Goal: Find specific page/section: Find specific page/section

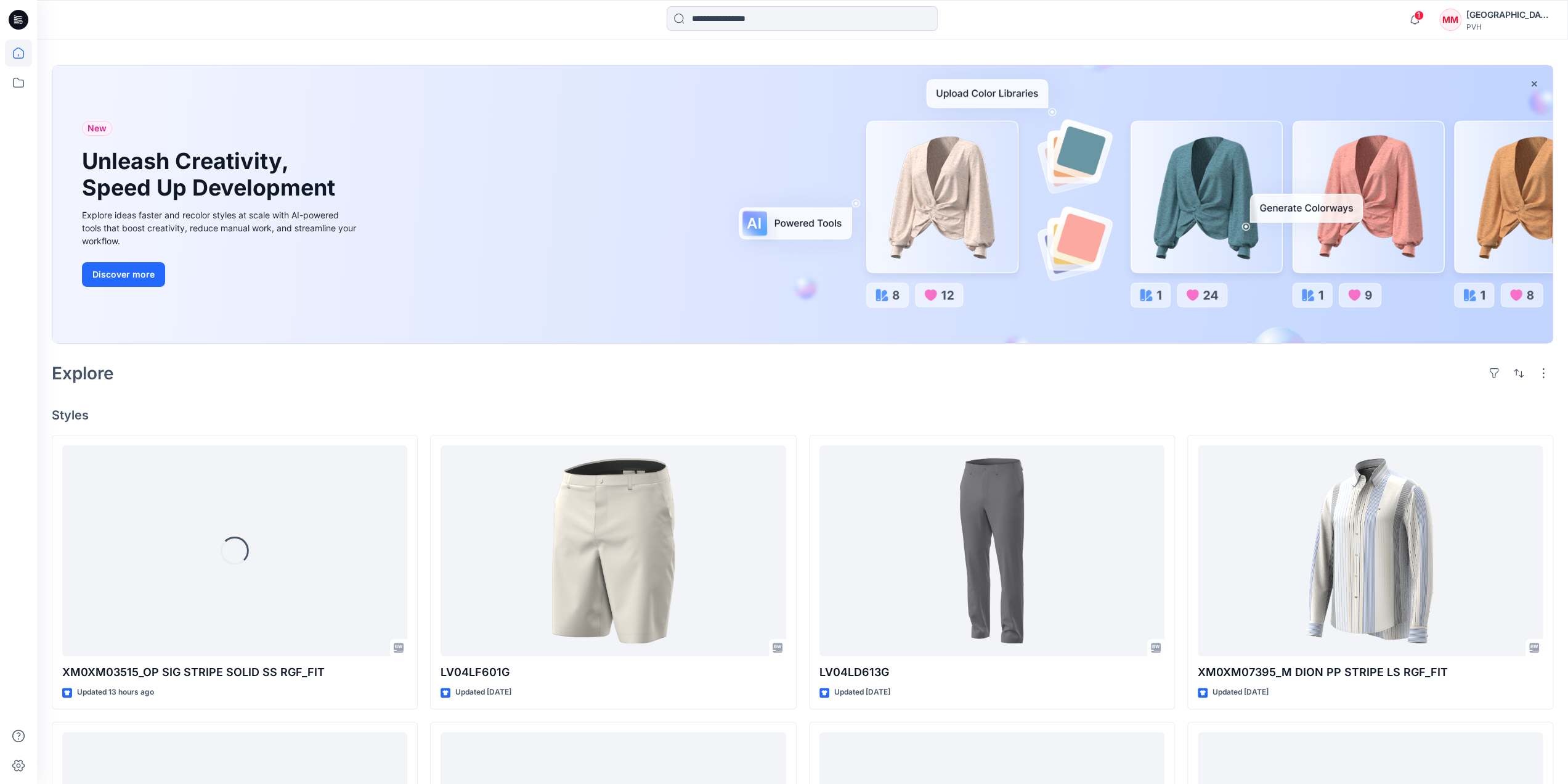
scroll to position [62, 0]
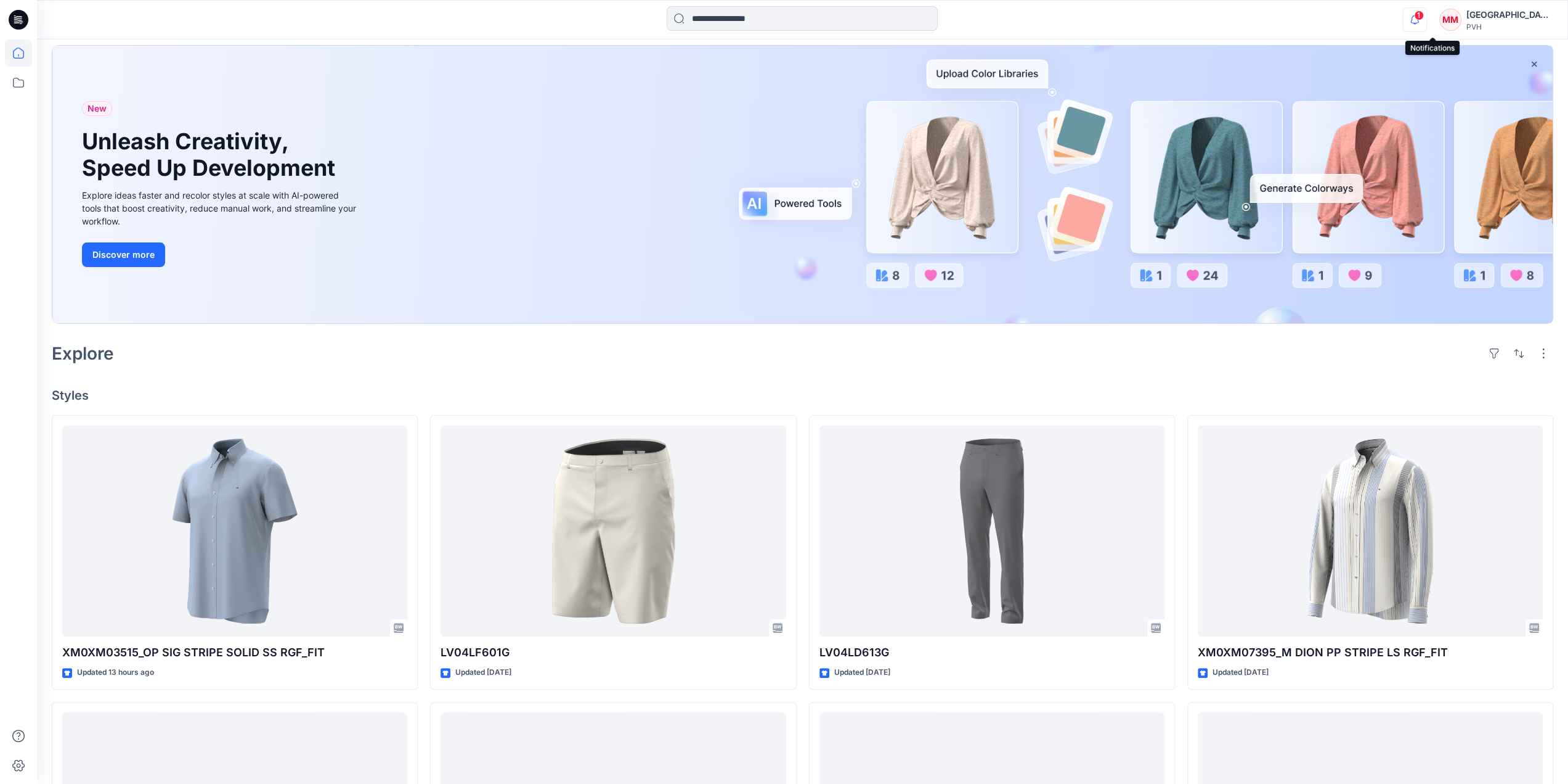
click at [1426, 23] on icon "button" at bounding box center [1415, 20] width 23 height 25
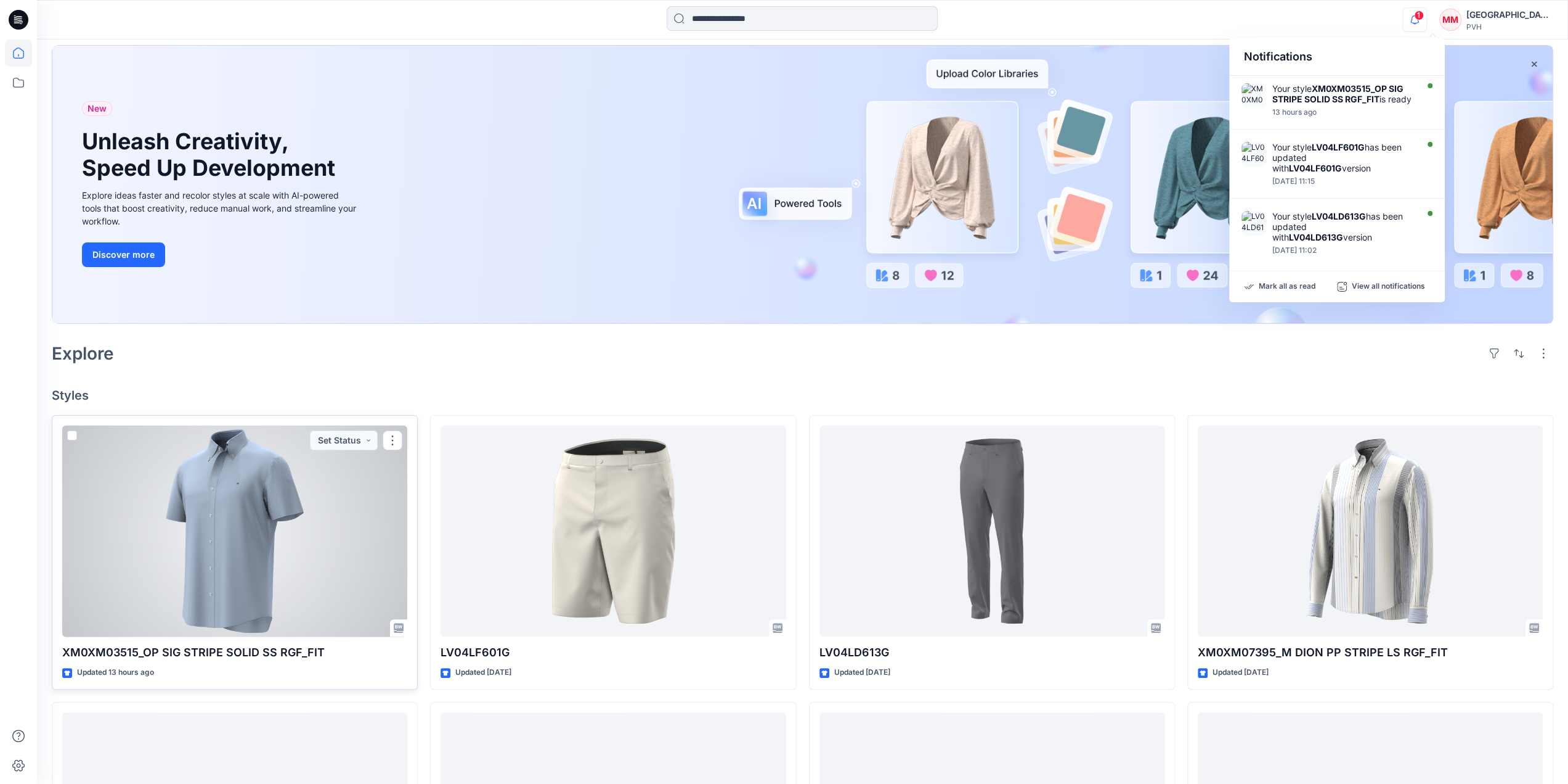
click at [318, 479] on div at bounding box center [234, 531] width 345 height 212
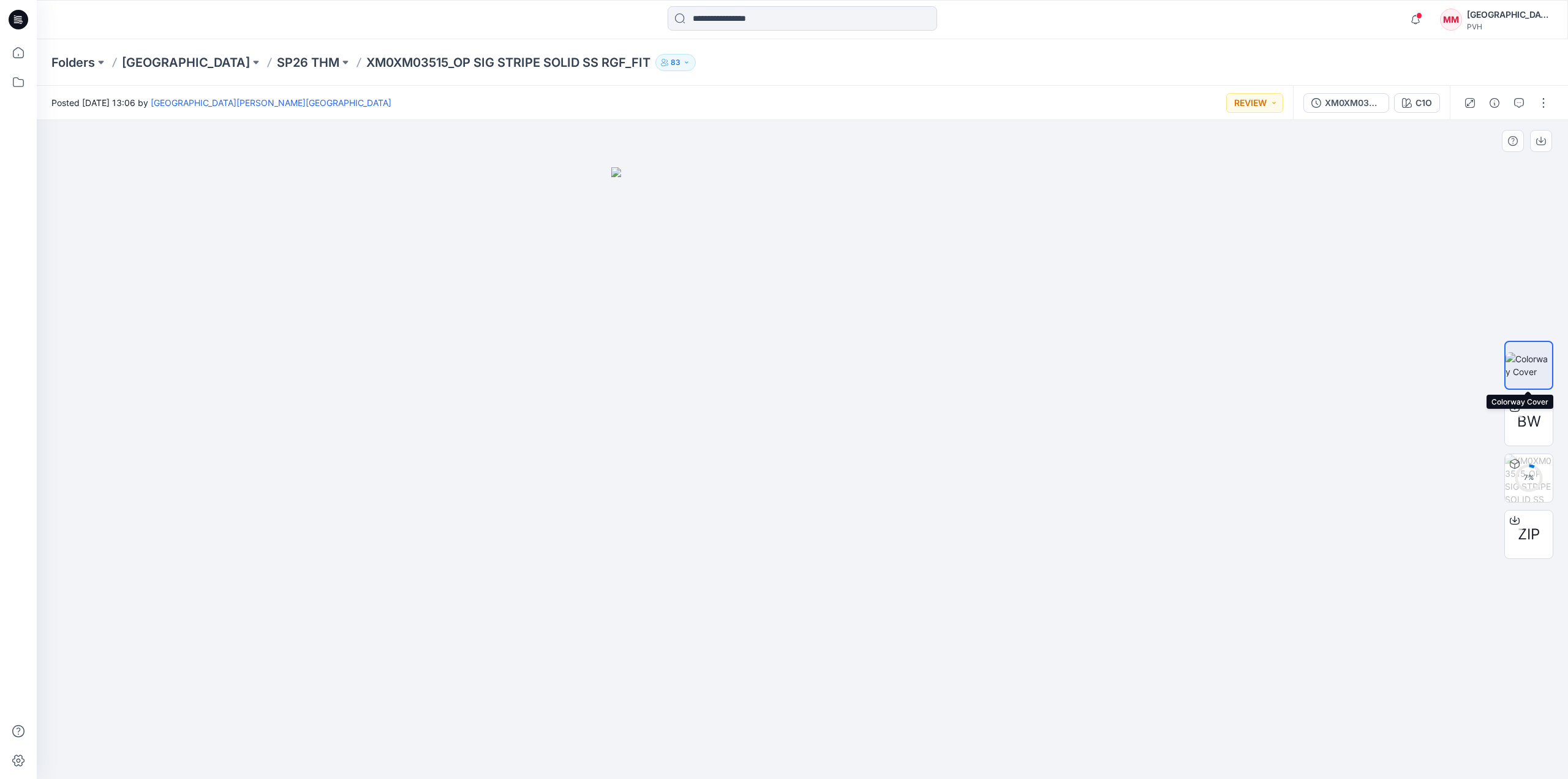
click at [1534, 366] on img at bounding box center [1529, 364] width 46 height 26
drag, startPoint x: 774, startPoint y: 204, endPoint x: 779, endPoint y: 234, distance: 30.4
click at [779, 234] on img at bounding box center [802, 473] width 383 height 612
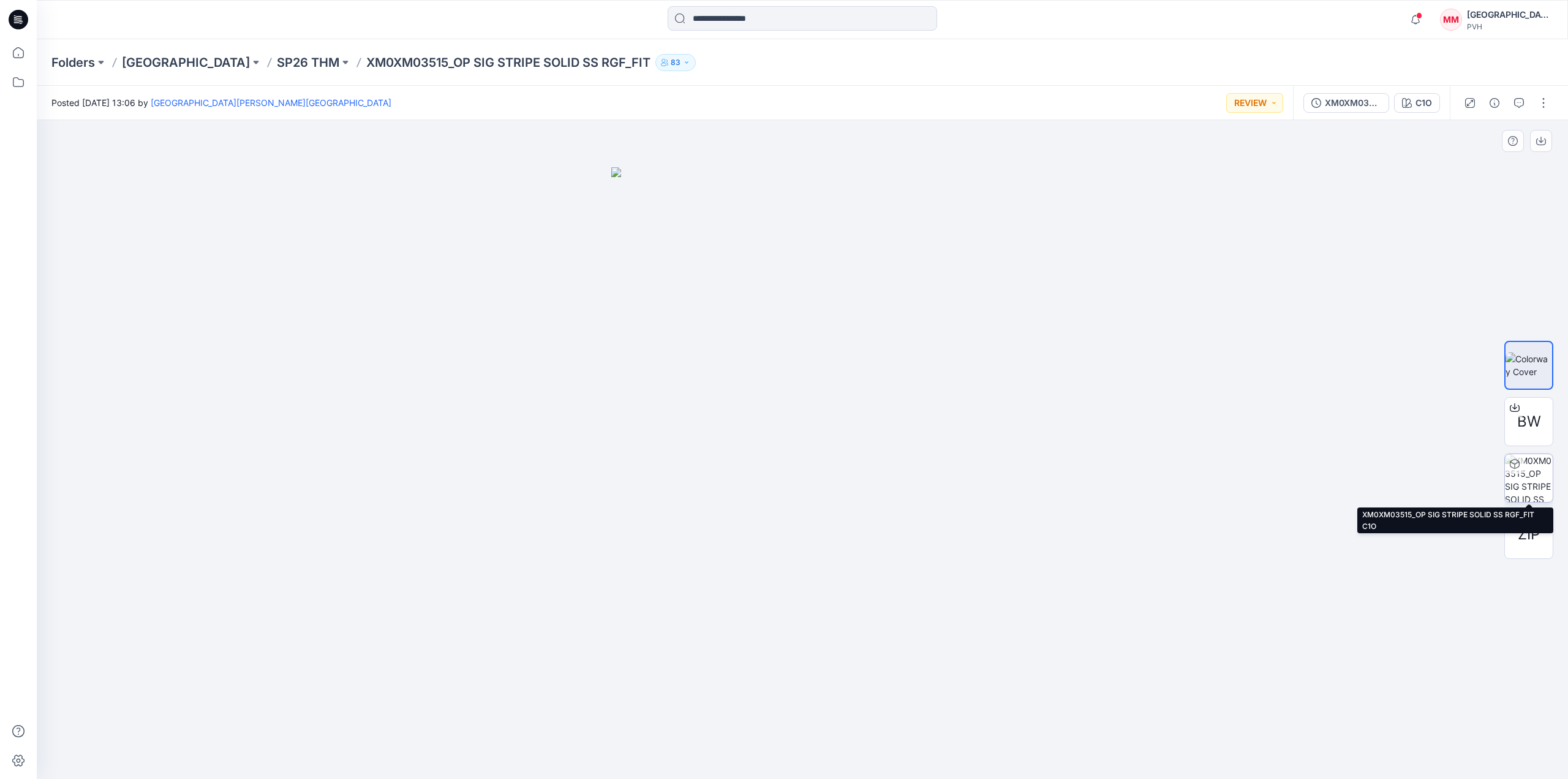
click at [1546, 482] on img at bounding box center [1529, 478] width 48 height 48
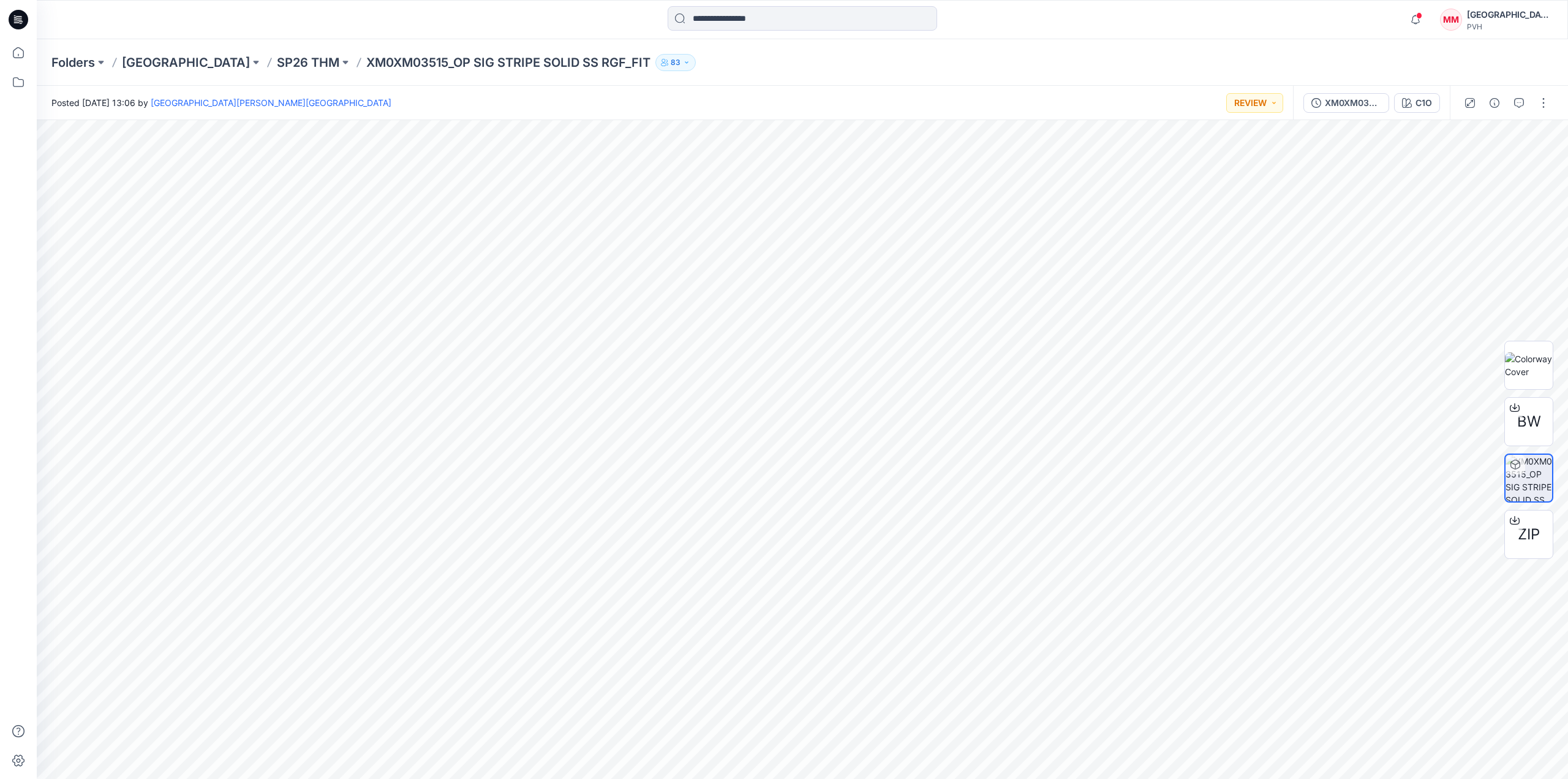
click at [252, 71] on div "Folders Maliban SP26 THM XM0XM03515_OP SIG STRIPE SOLID SS RGF_FIT 83" at bounding box center [803, 63] width 1532 height 46
click at [277, 63] on p "SP26 THM" at bounding box center [308, 63] width 63 height 17
